Goal: Task Accomplishment & Management: Manage account settings

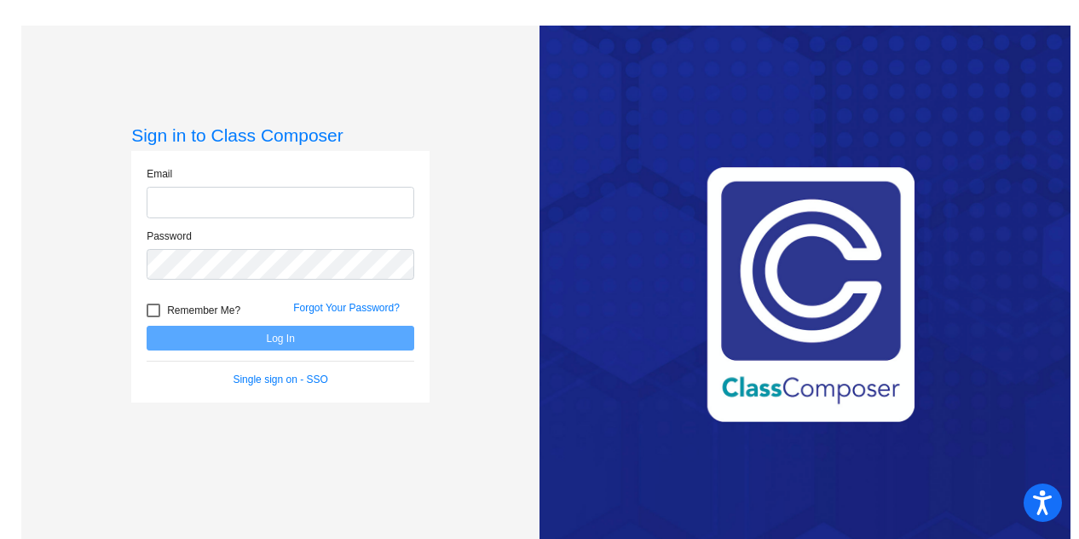
type input "[EMAIL_ADDRESS][DOMAIN_NAME]"
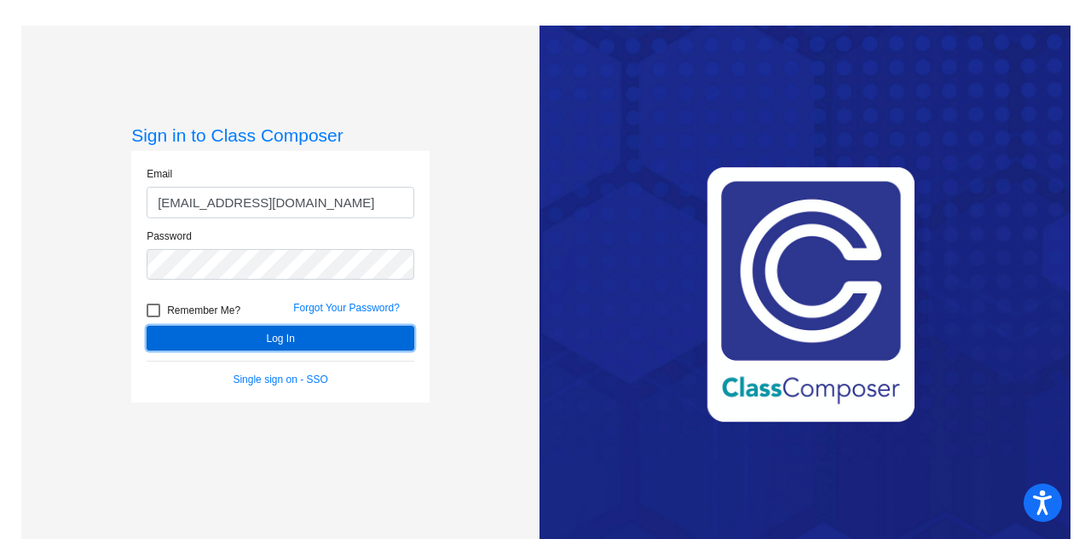
click at [258, 340] on button "Log In" at bounding box center [281, 337] width 268 height 25
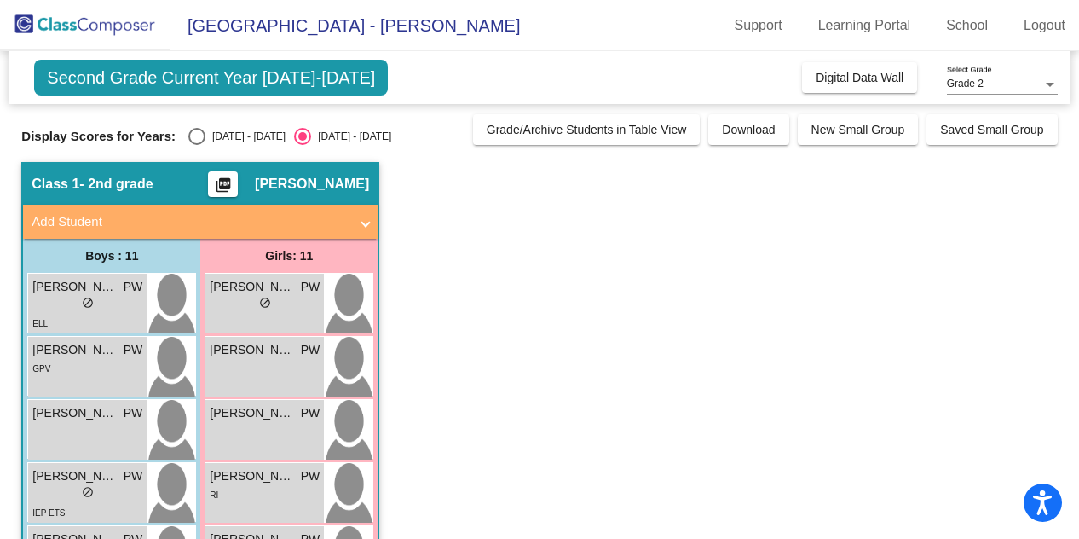
click at [232, 135] on div "[DATE] - [DATE]" at bounding box center [245, 136] width 80 height 15
click at [197, 145] on input "[DATE] - [DATE]" at bounding box center [196, 145] width 1 height 1
radio input "true"
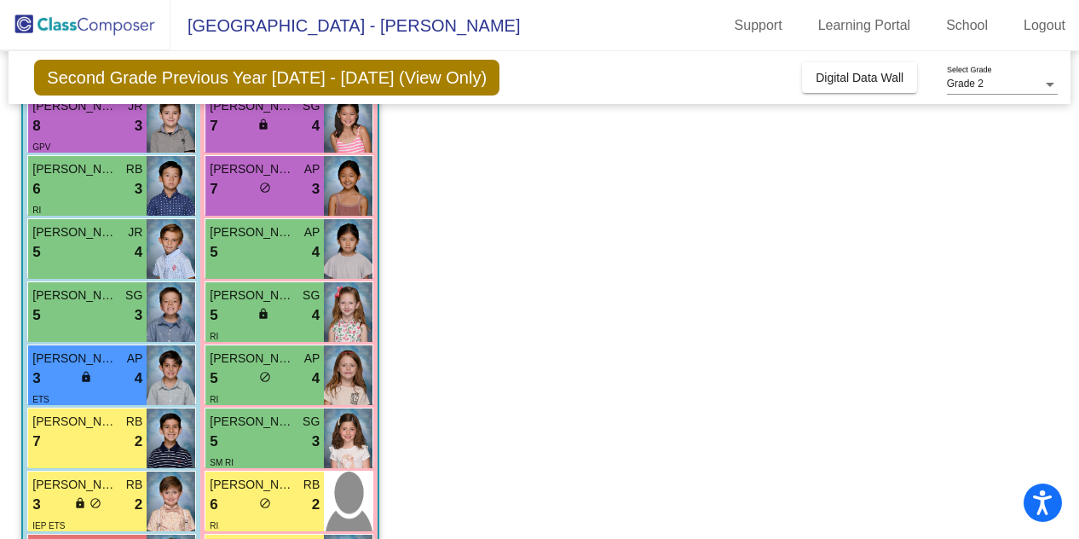
scroll to position [455, 0]
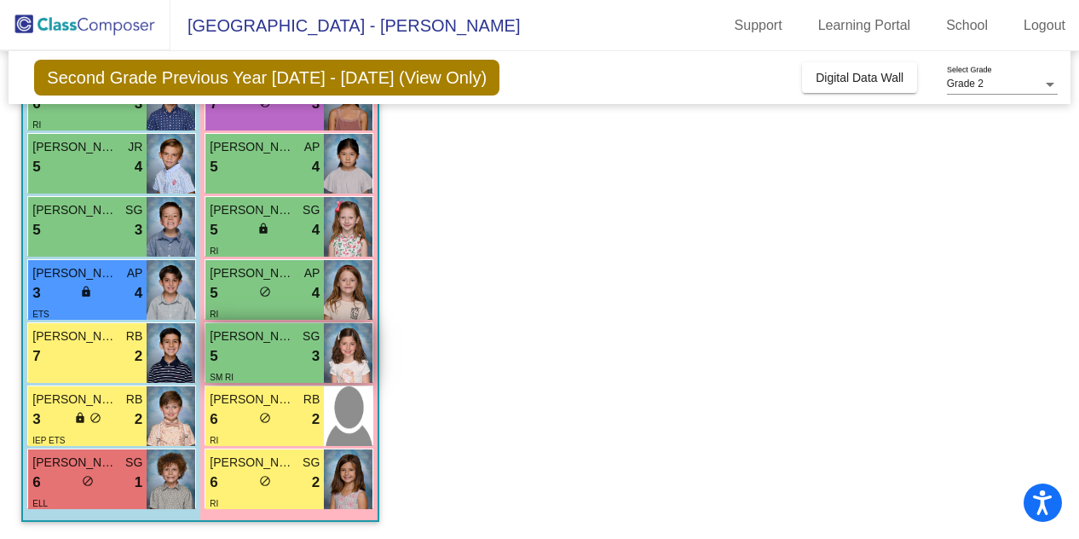
click at [258, 356] on div "5 lock do_not_disturb_alt 3" at bounding box center [265, 356] width 110 height 22
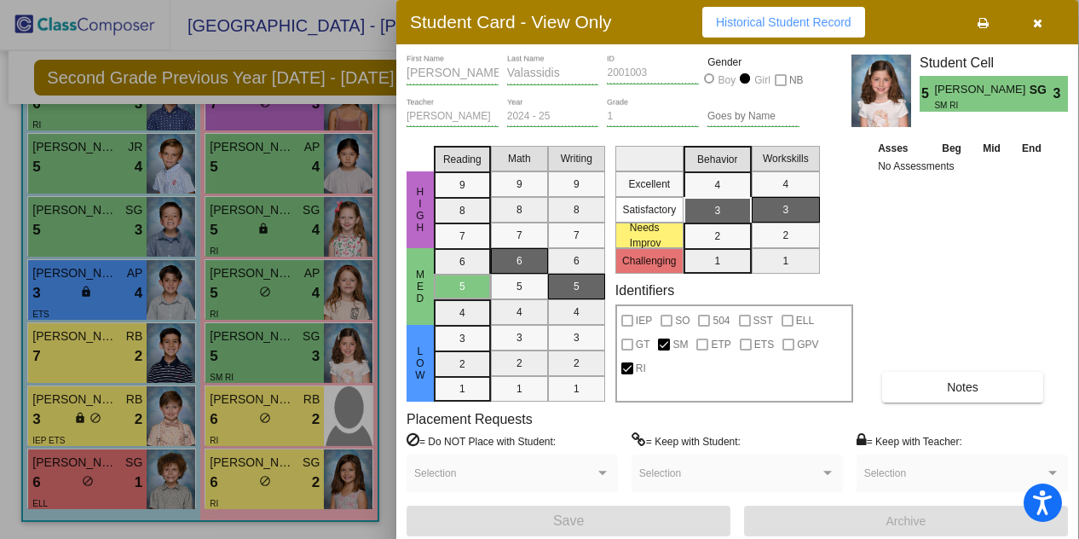
click at [901, 395] on button "Notes" at bounding box center [962, 386] width 161 height 31
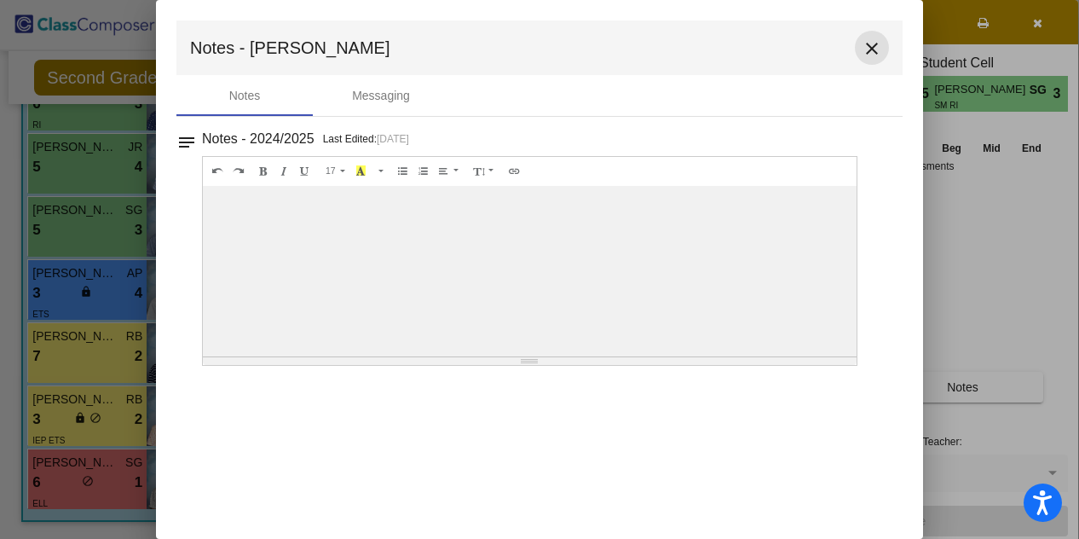
click at [873, 52] on mat-icon "close" at bounding box center [871, 48] width 20 height 20
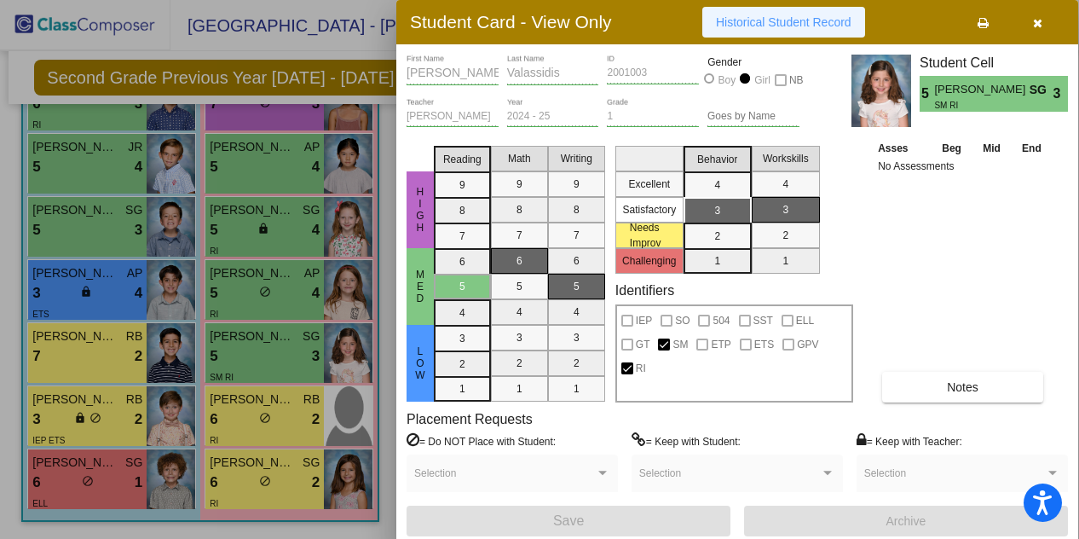
click at [792, 25] on span "Historical Student Record" at bounding box center [783, 22] width 135 height 14
click at [274, 350] on div at bounding box center [539, 269] width 1079 height 539
